Goal: Find specific page/section: Find specific page/section

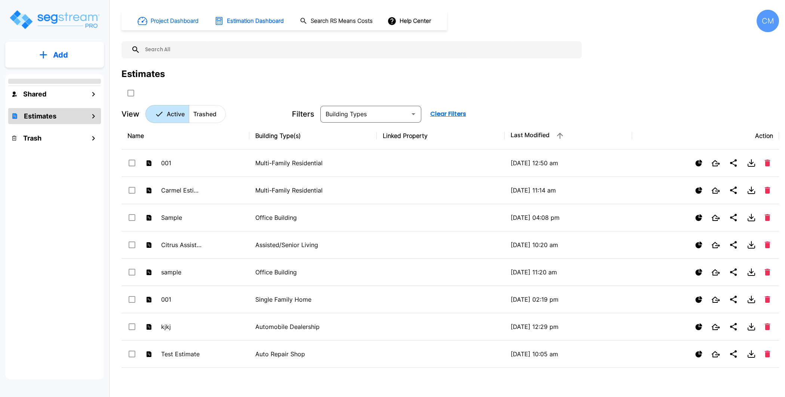
click at [170, 19] on h1 "Project Dashboard" at bounding box center [175, 21] width 48 height 9
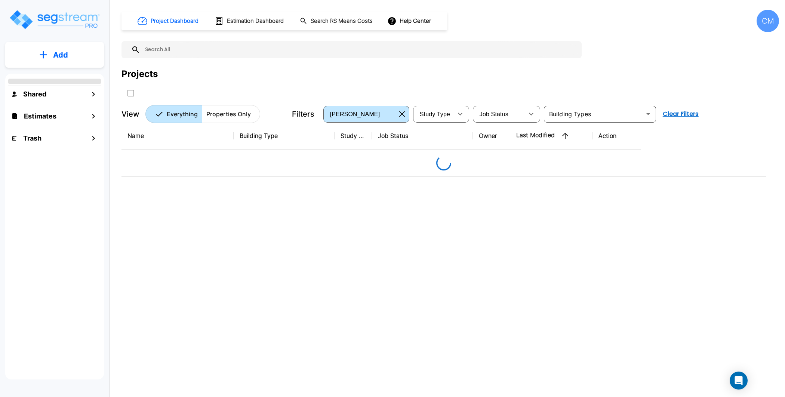
click at [777, 24] on div "CM" at bounding box center [768, 21] width 22 height 22
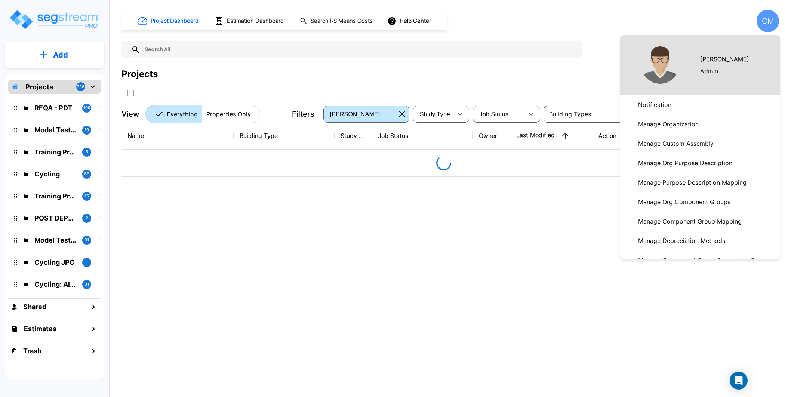
click at [370, 67] on div at bounding box center [392, 198] width 785 height 397
